Goal: Information Seeking & Learning: Check status

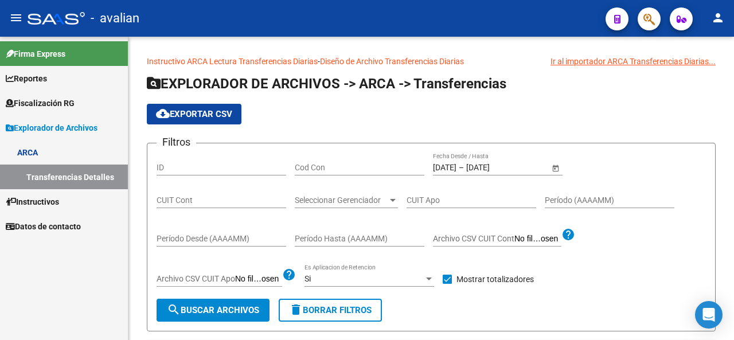
scroll to position [172, 0]
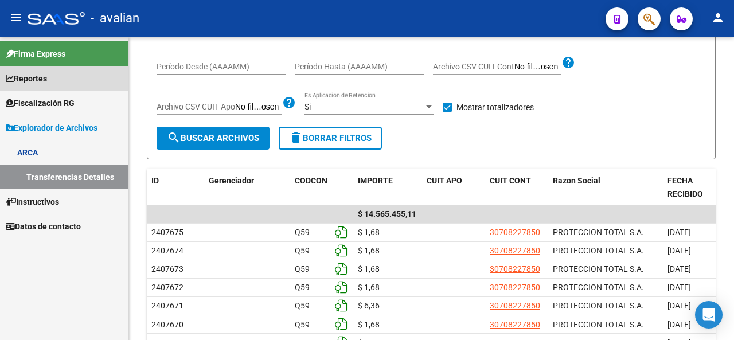
click at [37, 78] on span "Reportes" at bounding box center [26, 78] width 41 height 13
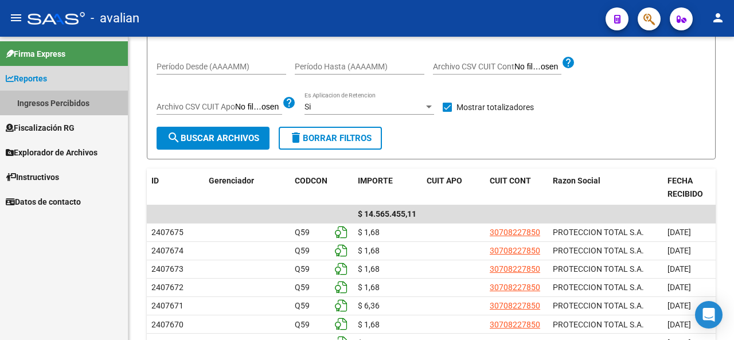
click at [40, 104] on link "Ingresos Percibidos" at bounding box center [64, 103] width 128 height 25
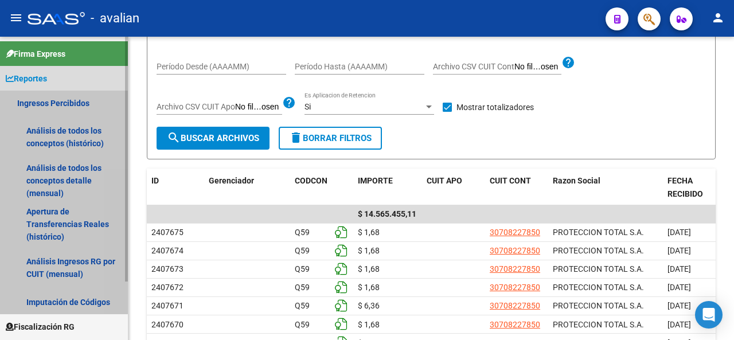
click at [40, 104] on link "Ingresos Percibidos" at bounding box center [64, 103] width 128 height 25
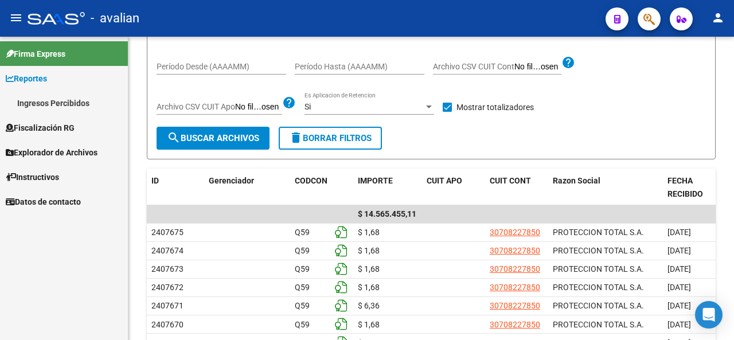
click at [33, 77] on span "Reportes" at bounding box center [26, 78] width 41 height 13
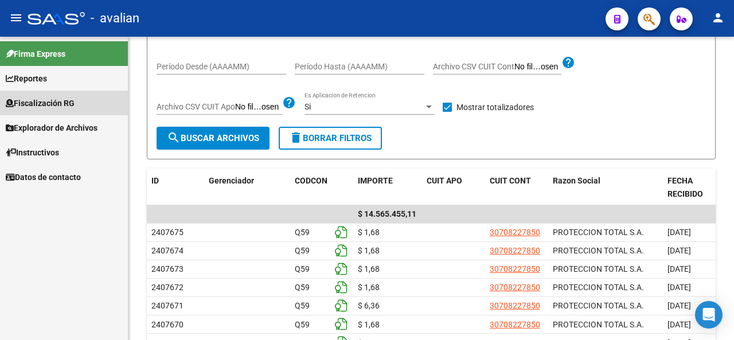
click at [33, 103] on span "Fiscalización RG" at bounding box center [40, 103] width 69 height 13
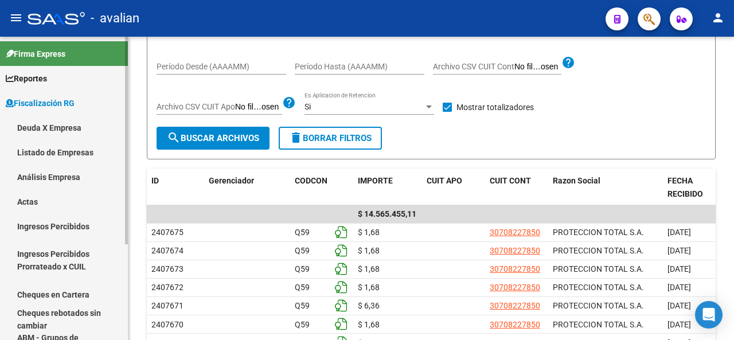
click at [43, 127] on link "Deuda X Empresa" at bounding box center [64, 127] width 128 height 25
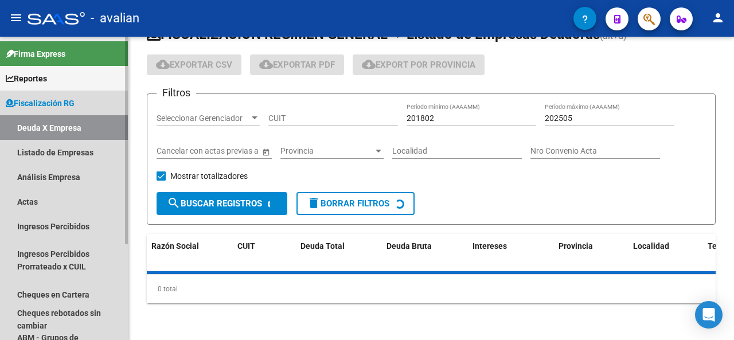
scroll to position [29, 0]
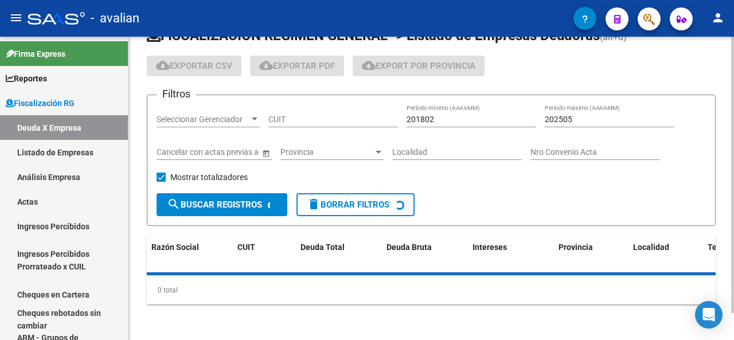
click at [296, 124] on div "CUIT" at bounding box center [333, 115] width 130 height 23
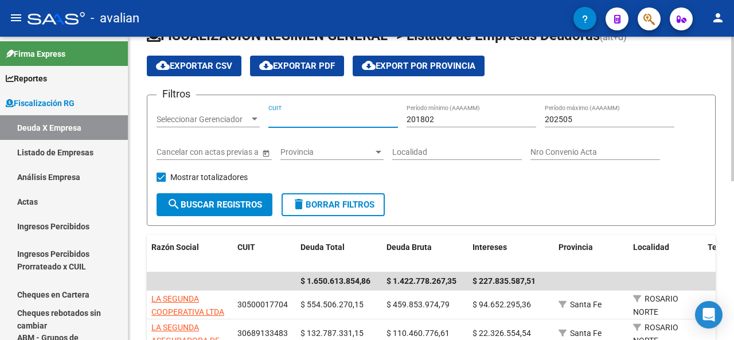
paste input "30-71877982"
type input "30-71877982"
click at [440, 122] on input "201802" at bounding box center [471, 120] width 130 height 10
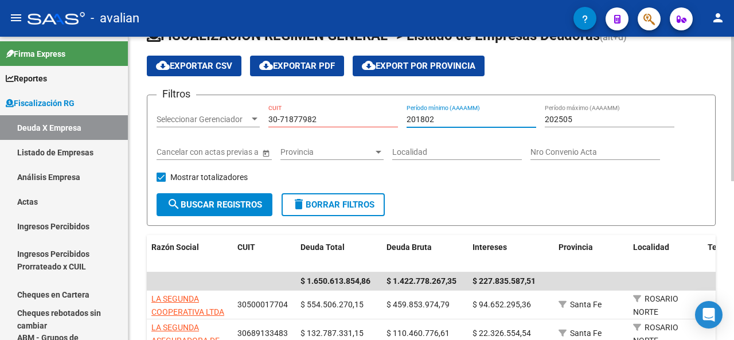
click at [444, 118] on input "201802" at bounding box center [471, 120] width 130 height 10
click at [426, 147] on input "Localidad" at bounding box center [457, 152] width 130 height 10
click at [436, 124] on div "201802 Período mínimo (AAAAMM)" at bounding box center [471, 115] width 130 height 23
click at [429, 120] on input "201802" at bounding box center [471, 120] width 130 height 10
click at [422, 117] on input "201802" at bounding box center [471, 120] width 130 height 10
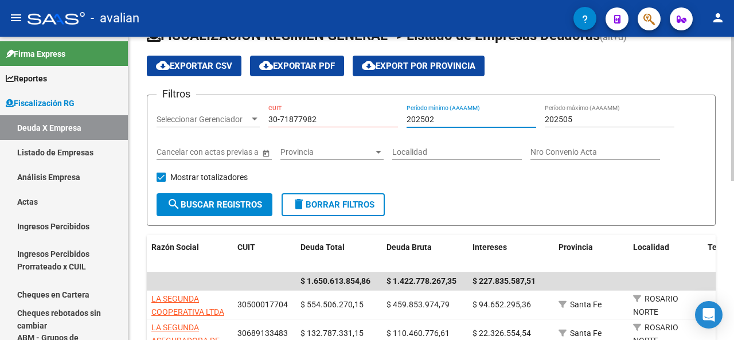
click at [431, 119] on input "202502" at bounding box center [471, 120] width 130 height 10
type input "202501"
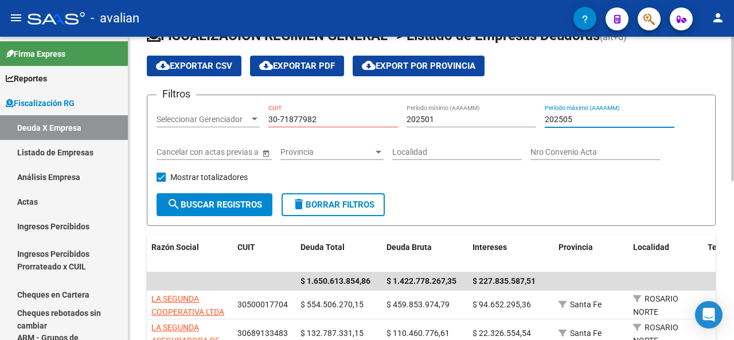
click at [568, 119] on input "202505" at bounding box center [610, 120] width 130 height 10
type input "202506"
click at [199, 202] on span "search Buscar Registros" at bounding box center [214, 204] width 95 height 10
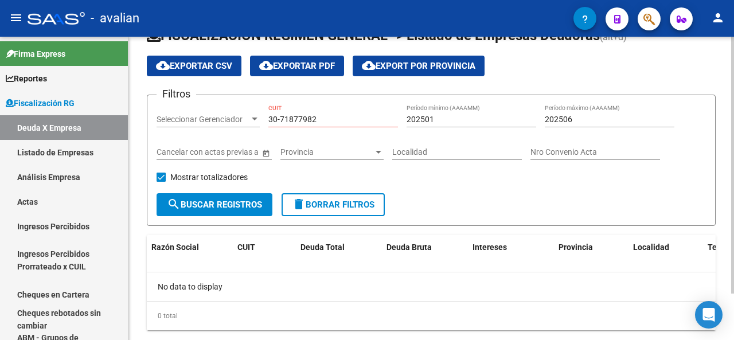
click at [320, 120] on input "30-71877982" at bounding box center [333, 120] width 130 height 10
drag, startPoint x: 324, startPoint y: 119, endPoint x: 248, endPoint y: 114, distance: 76.4
click at [248, 114] on div "Filtros Seleccionar Gerenciador Seleccionar Gerenciador 30-71877982 CUIT 202501…" at bounding box center [430, 148] width 549 height 89
paste input
drag, startPoint x: 297, startPoint y: 120, endPoint x: 202, endPoint y: 115, distance: 95.3
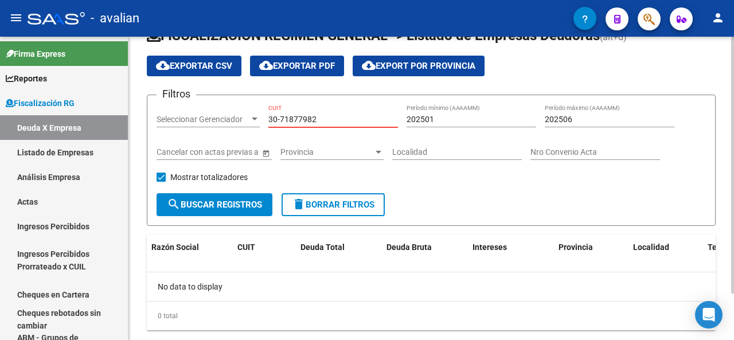
click at [202, 115] on div "Filtros Seleccionar Gerenciador Seleccionar Gerenciador 30-71877982 CUIT 202501…" at bounding box center [430, 148] width 549 height 89
paste input "-7"
type input "30-71877982-7"
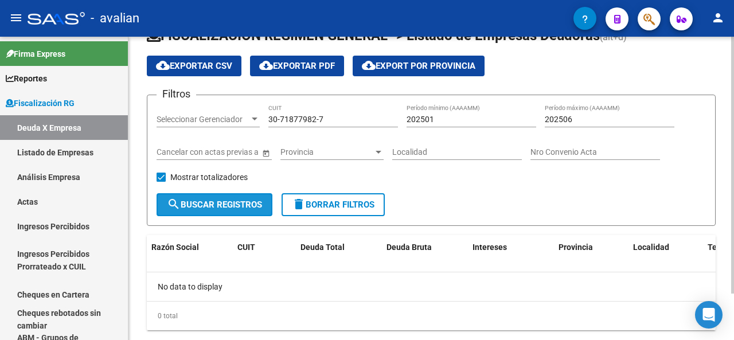
click at [221, 204] on span "search Buscar Registros" at bounding box center [214, 204] width 95 height 10
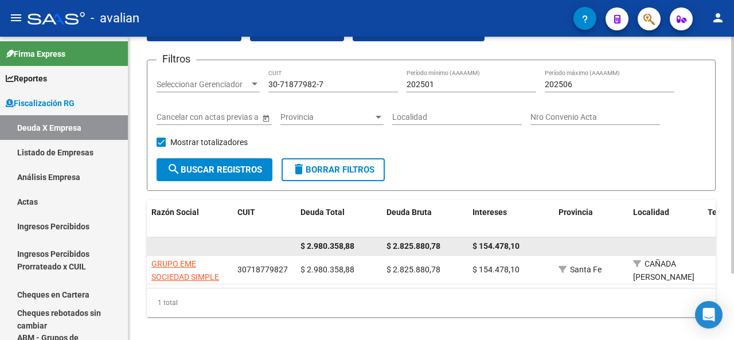
scroll to position [85, 0]
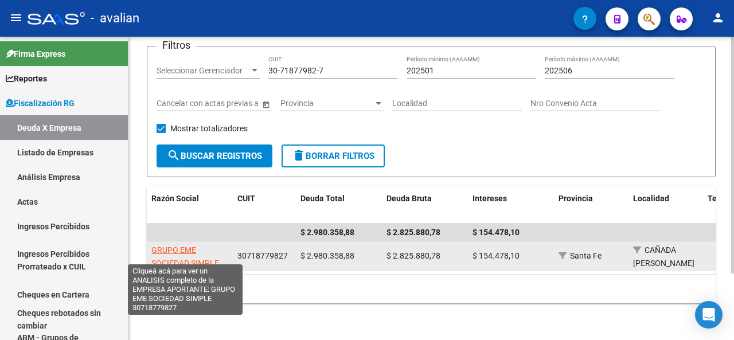
click at [187, 249] on span "GRUPO EME SOCIEDAD SIMPLE" at bounding box center [185, 256] width 68 height 22
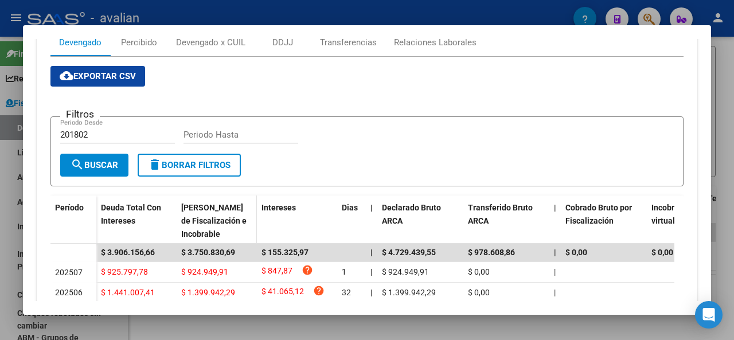
scroll to position [287, 0]
